Goal: Task Accomplishment & Management: Use online tool/utility

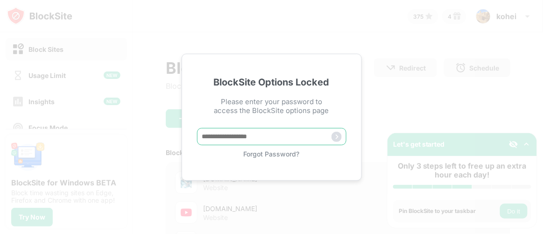
click at [228, 135] on input "text" at bounding box center [272, 136] width 150 height 17
type input "*****"
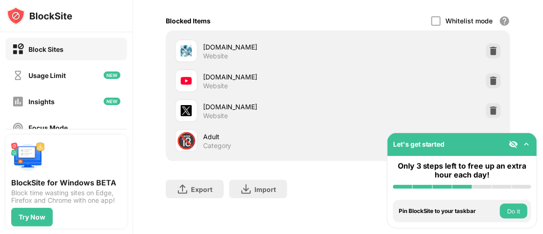
scroll to position [53, 0]
